Goal: Navigation & Orientation: Go to known website

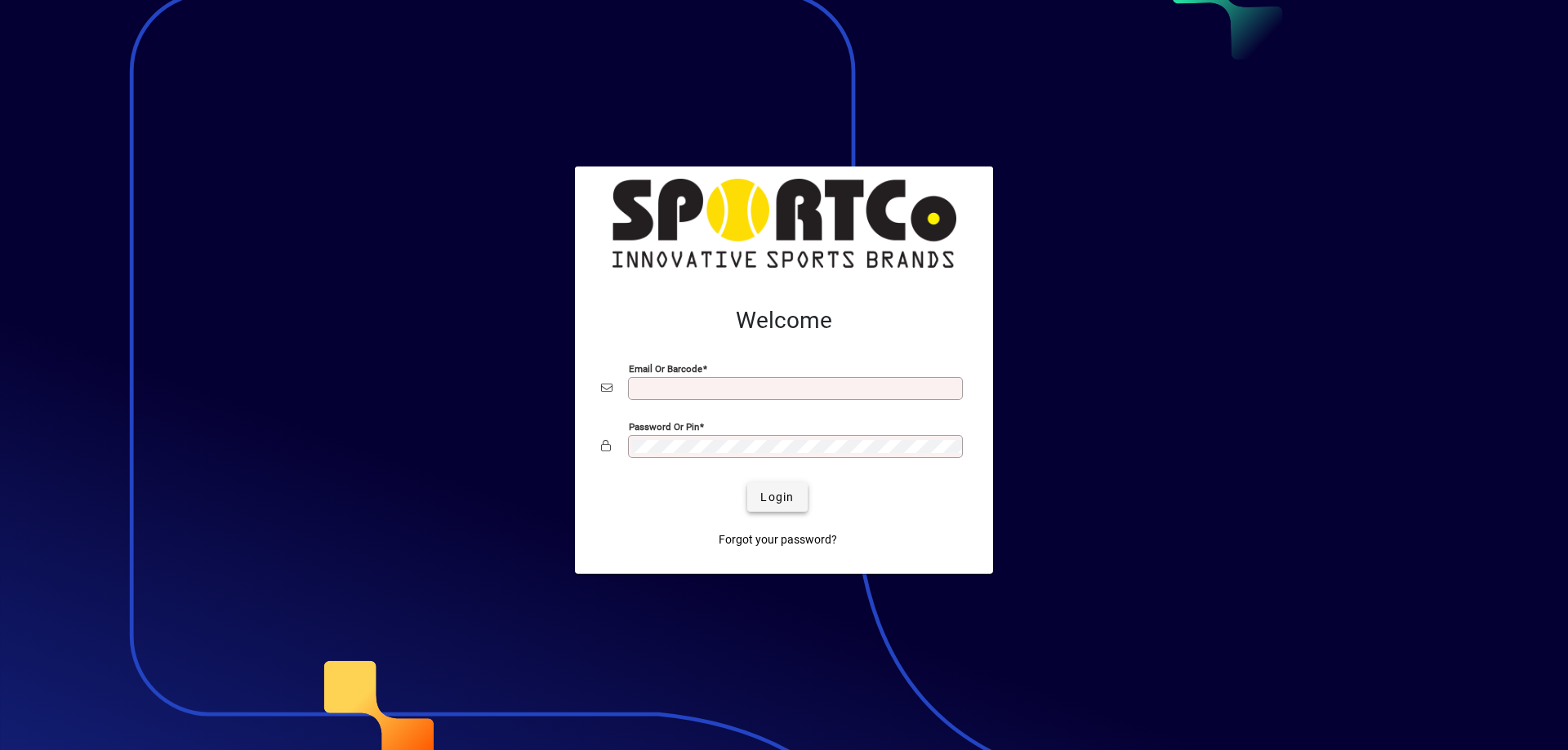
type input "**********"
click at [763, 492] on span "Login" at bounding box center [777, 497] width 33 height 18
